Goal: Contribute content

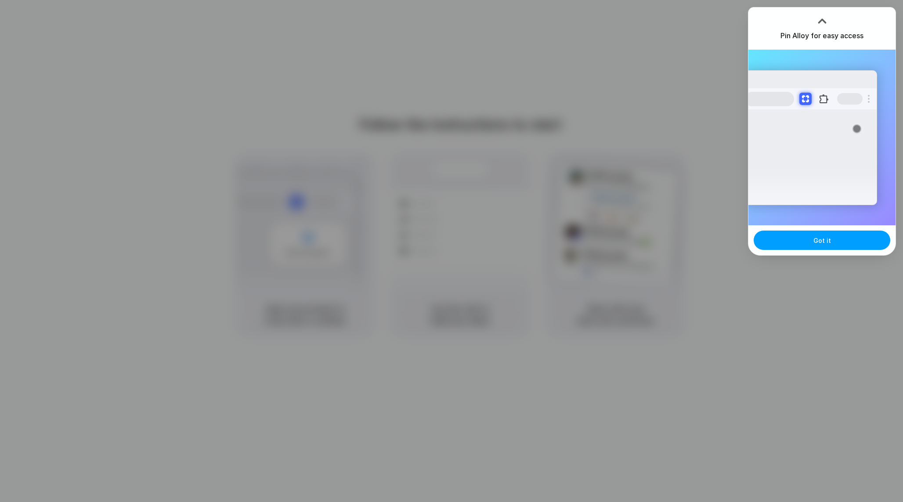
click at [805, 243] on button "Got it" at bounding box center [821, 239] width 137 height 19
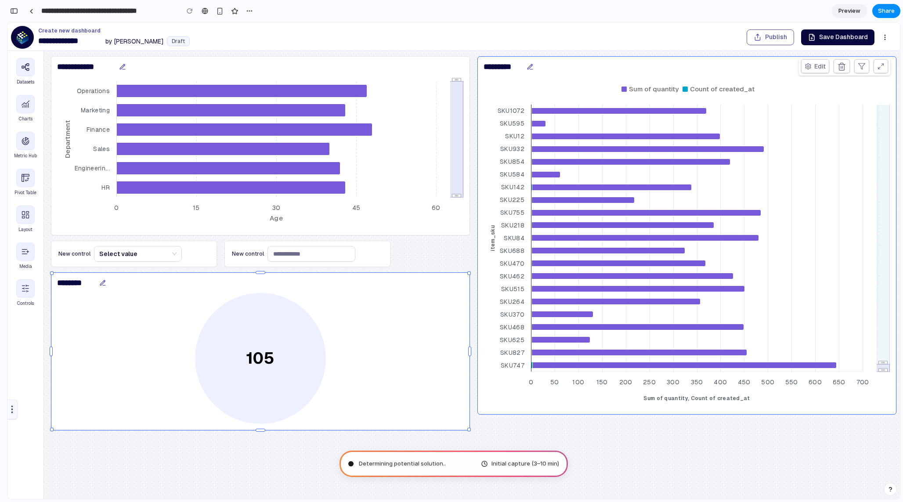
type input "**********"
